Goal: Information Seeking & Learning: Find specific page/section

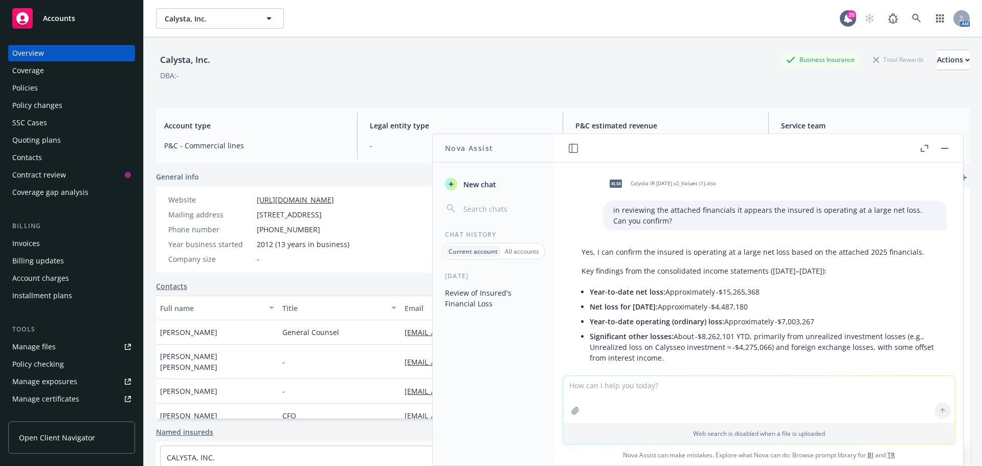
scroll to position [183, 0]
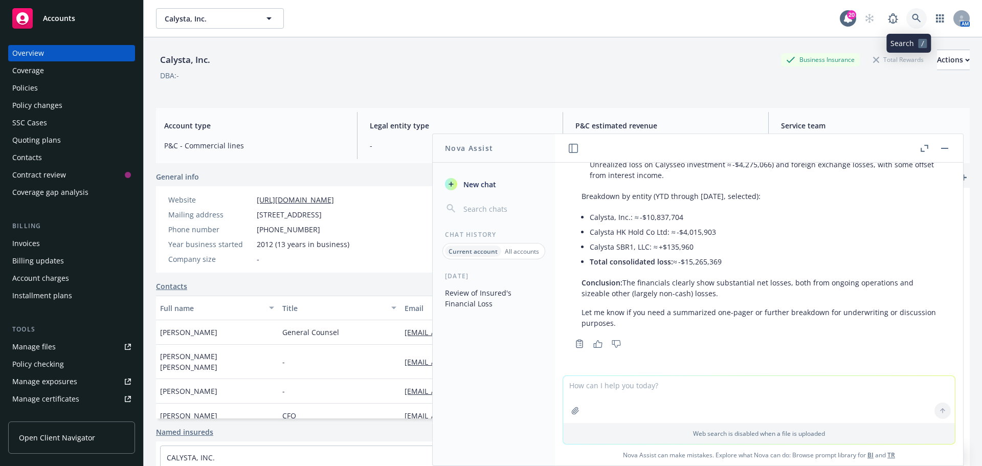
click at [912, 14] on icon at bounding box center [916, 18] width 9 height 9
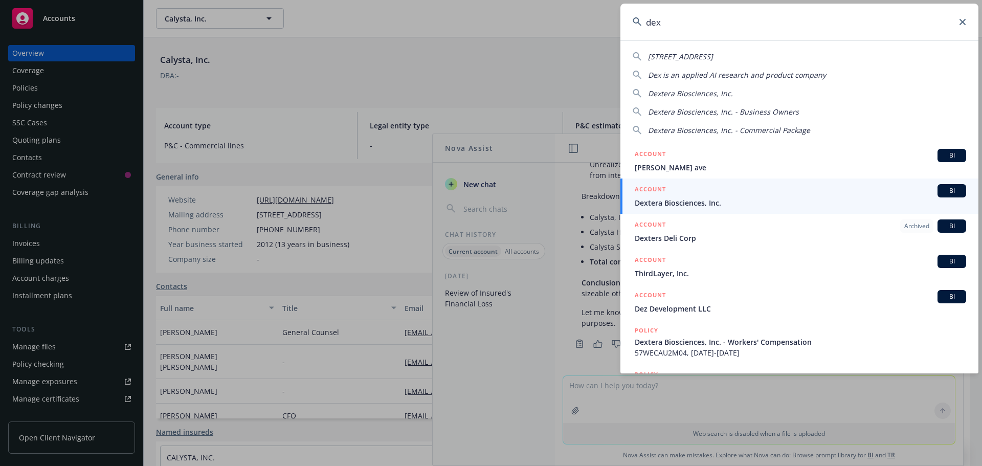
type input "dex"
